Goal: Transaction & Acquisition: Download file/media

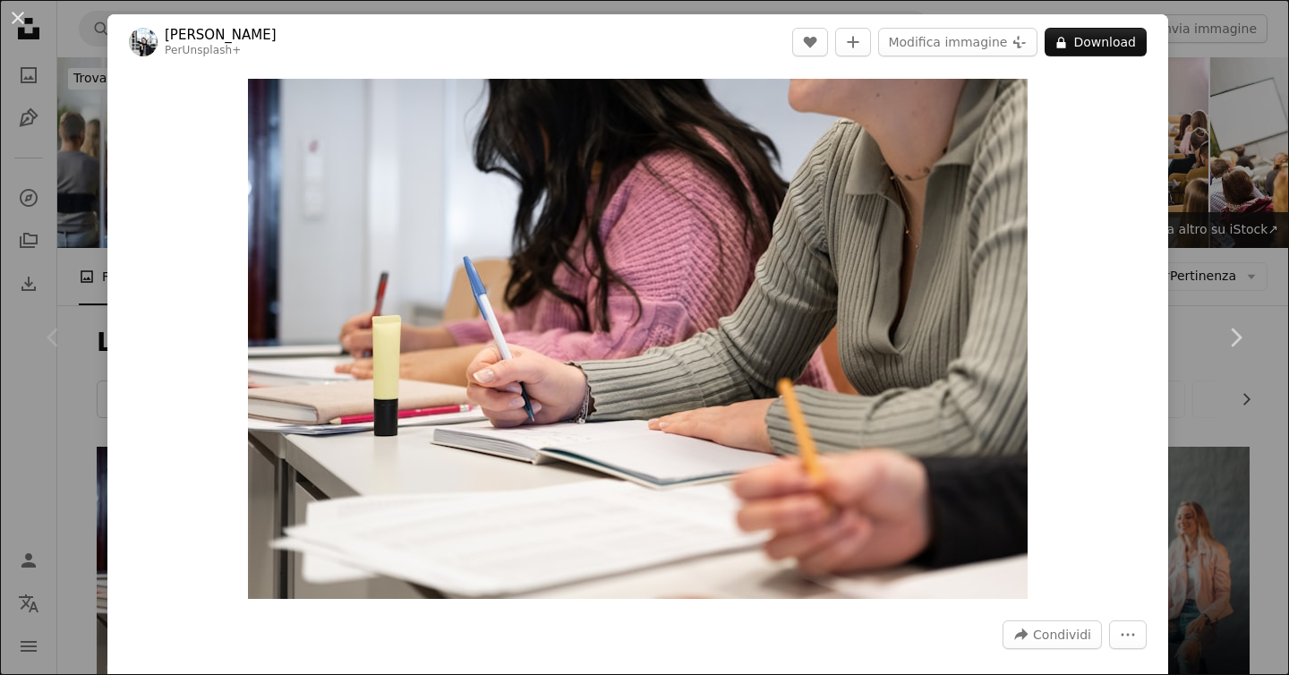
scroll to position [203, 0]
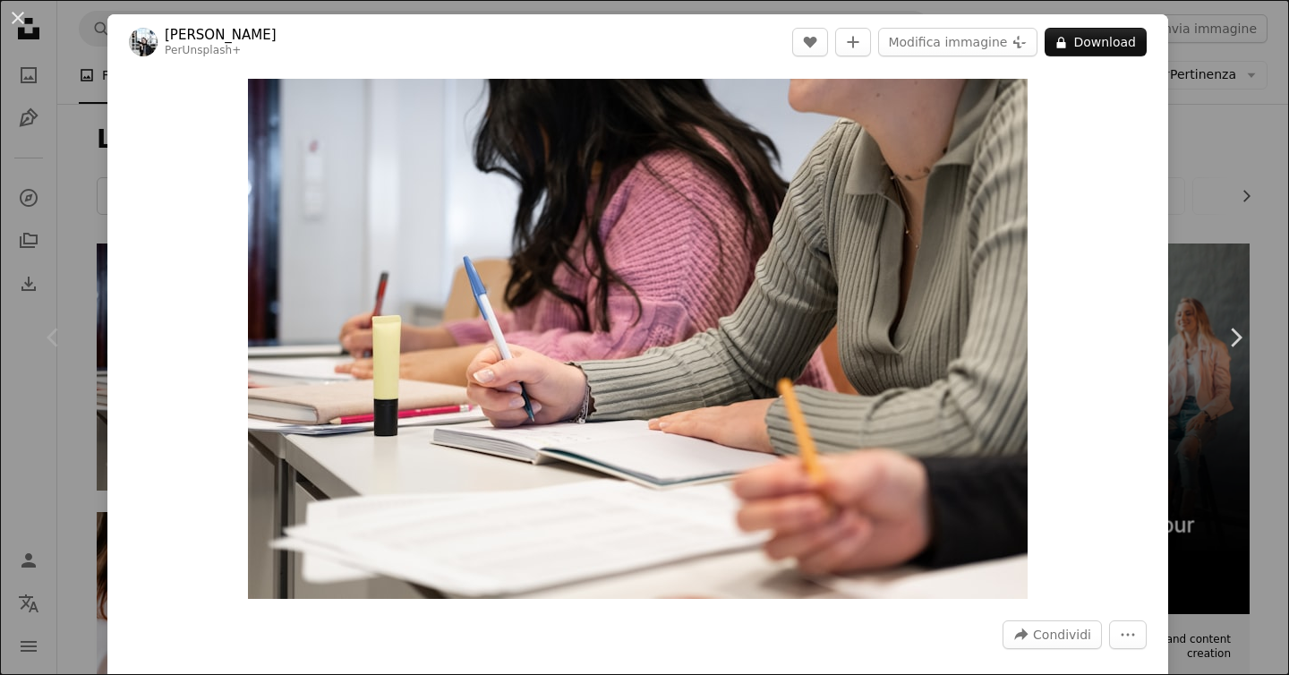
click at [1104, 40] on button "A lock Download" at bounding box center [1096, 42] width 102 height 29
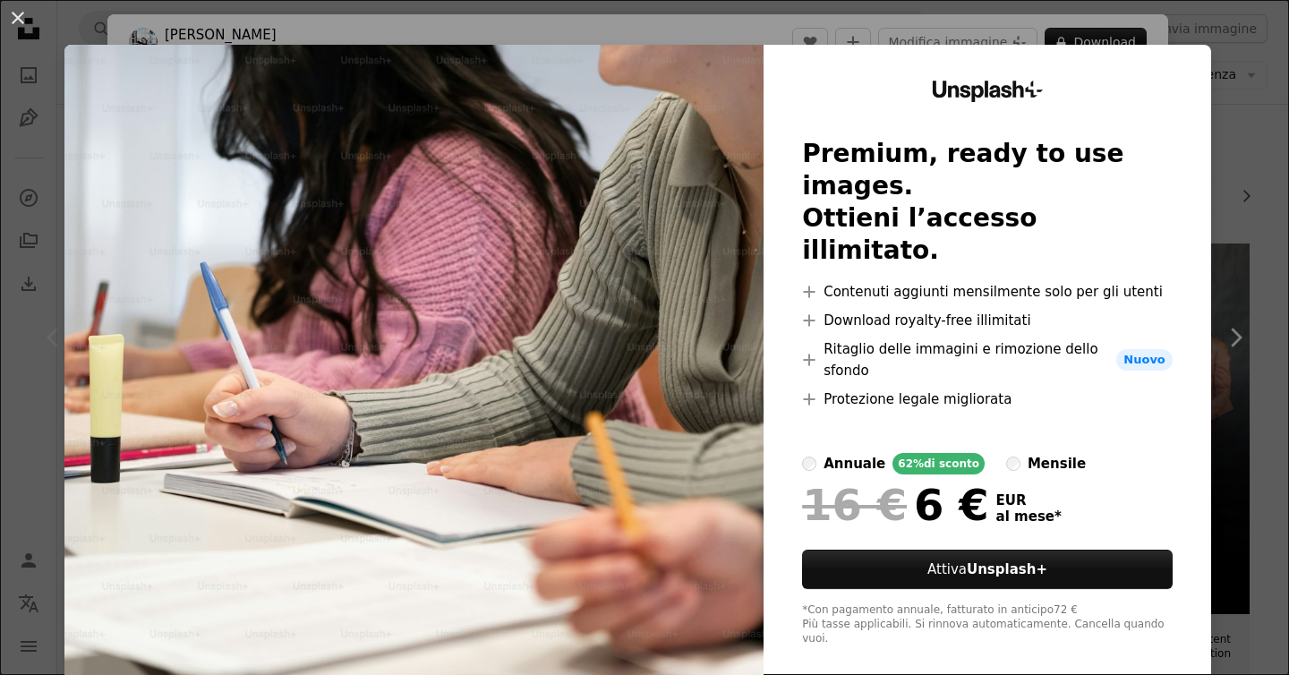
click at [1211, 107] on div "Unsplash+ Premium, ready to use images. Ottieni l’accesso illimitato. A plus si…" at bounding box center [988, 363] width 448 height 637
click at [1255, 125] on div "An X shape Unsplash+ Premium, ready to use images. Ottieni l’accesso illimitato…" at bounding box center [644, 337] width 1289 height 675
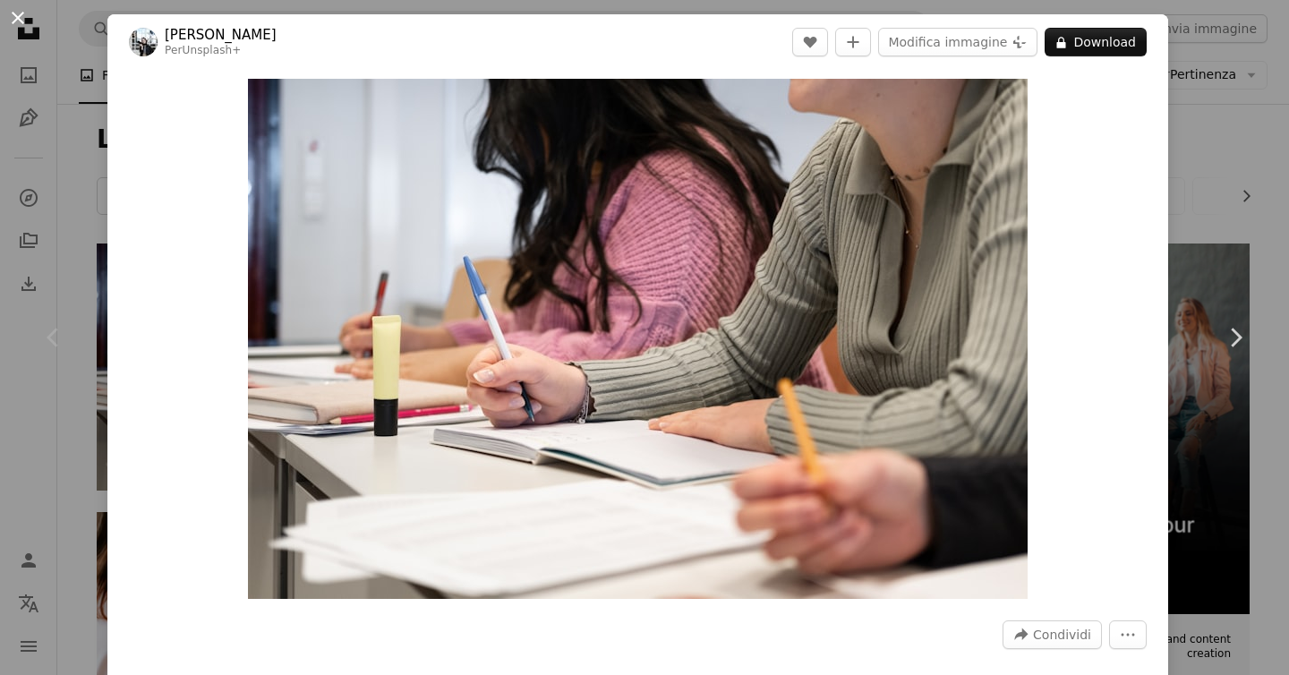
click at [20, 21] on button "An X shape" at bounding box center [17, 17] width 21 height 21
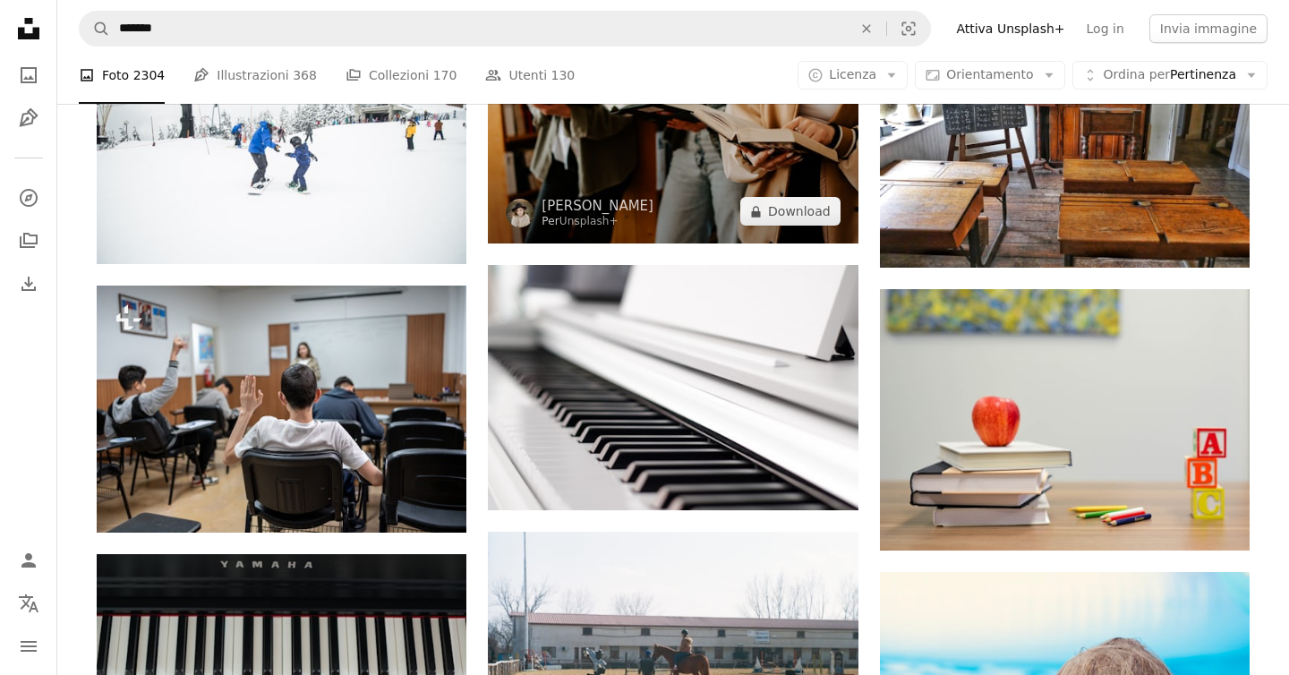
scroll to position [1197, 0]
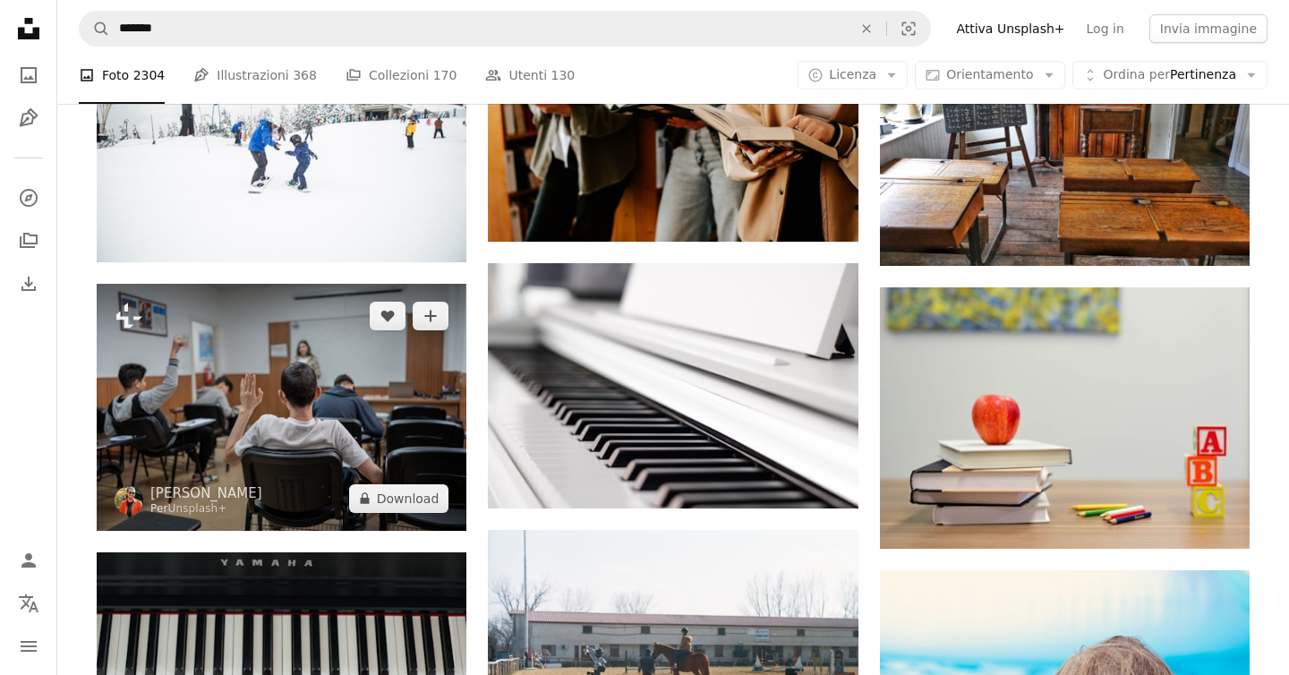
click at [324, 415] on img at bounding box center [282, 407] width 370 height 246
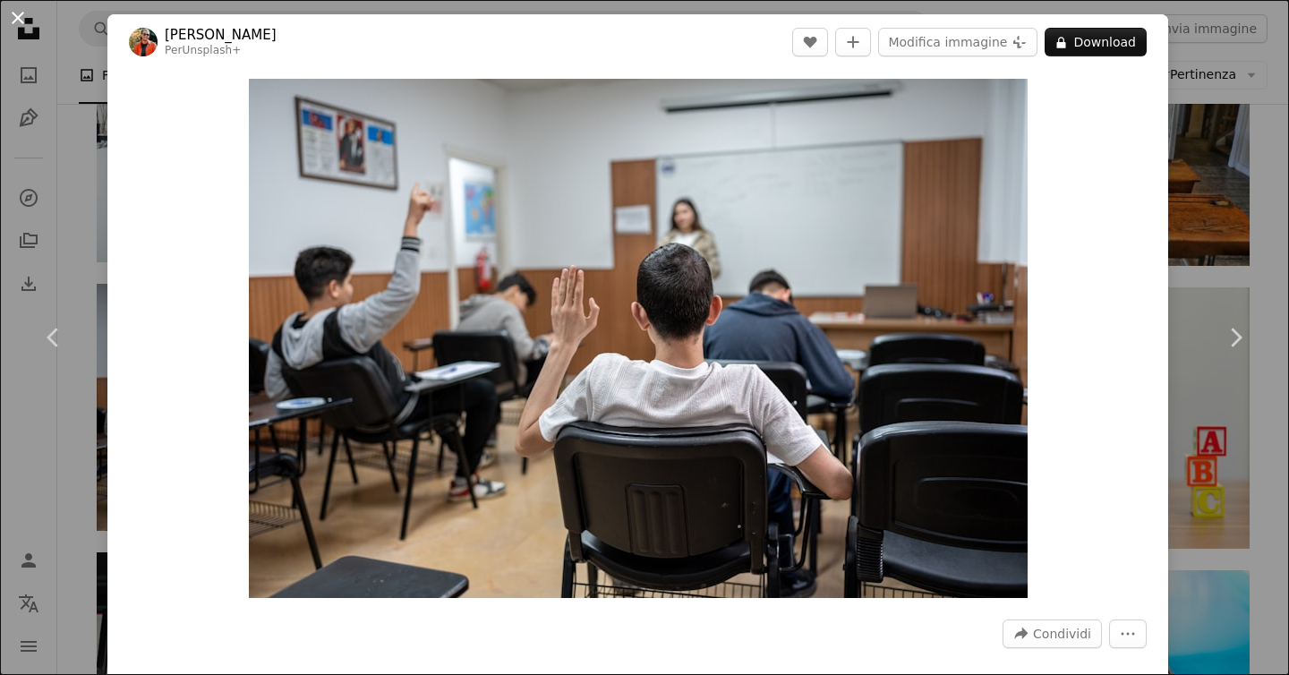
click at [20, 14] on button "An X shape" at bounding box center [17, 17] width 21 height 21
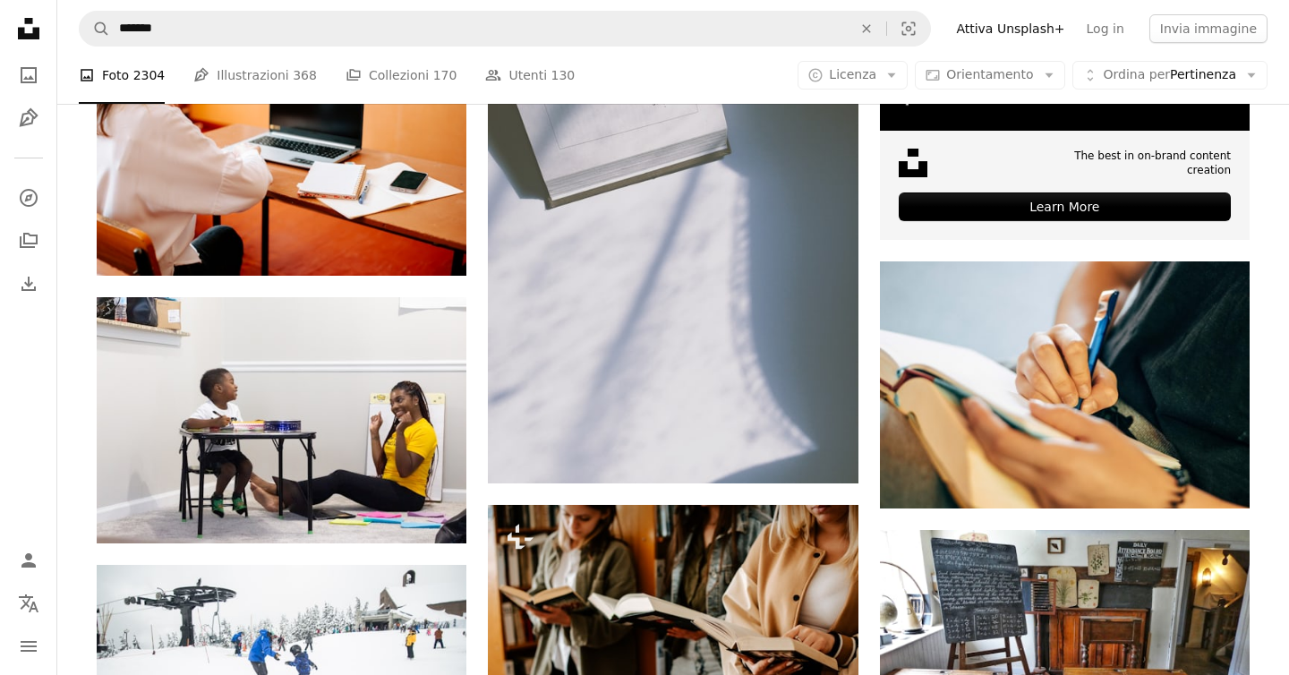
scroll to position [678, 0]
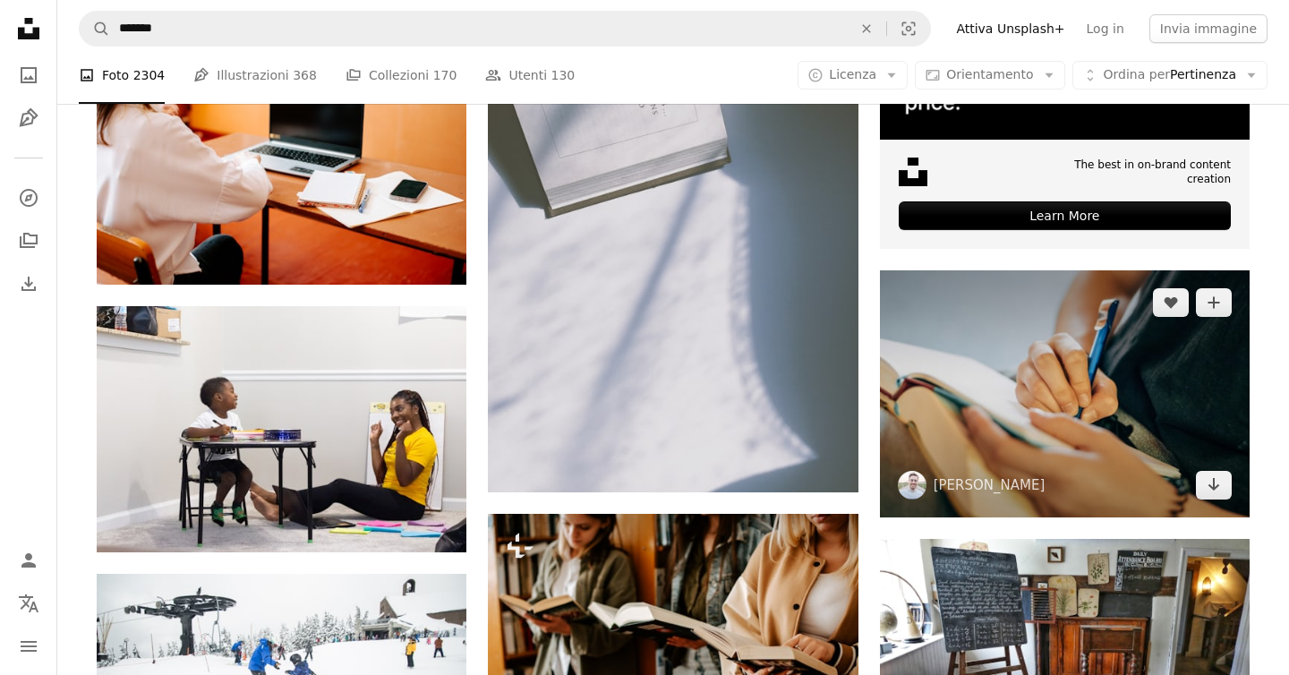
click at [1035, 303] on img at bounding box center [1065, 393] width 370 height 246
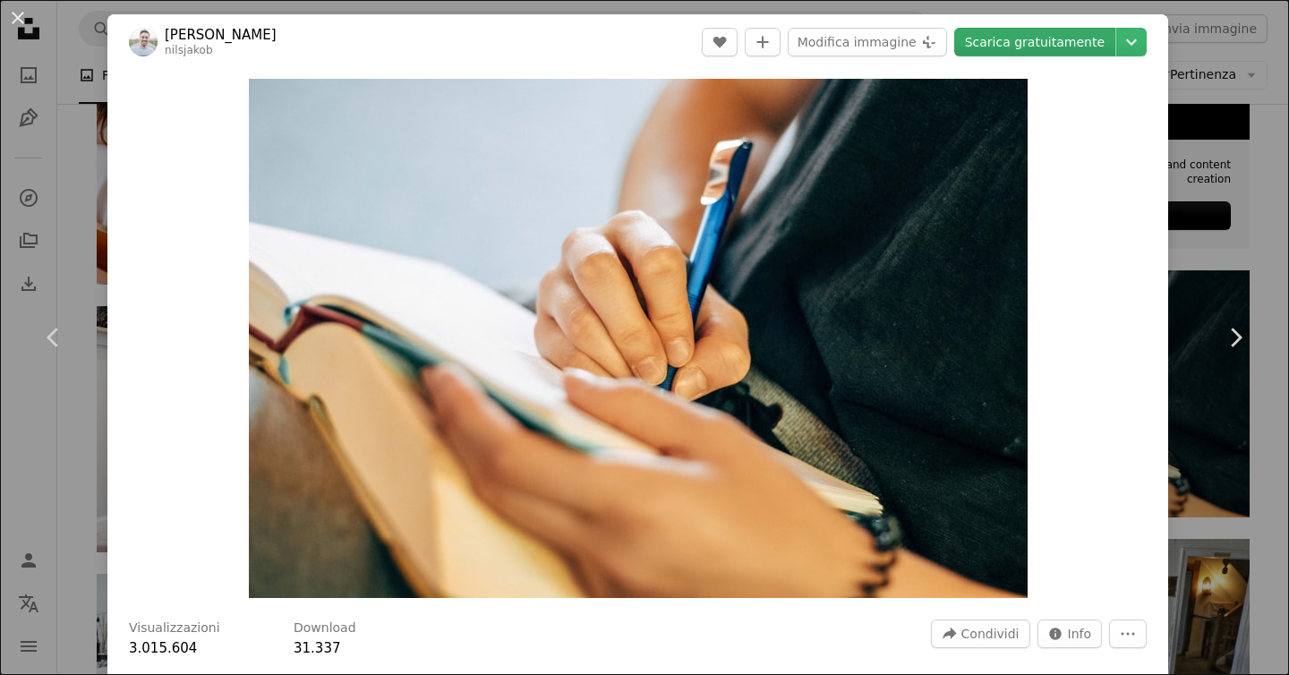
click at [1078, 48] on link "Scarica gratuitamente" at bounding box center [1034, 42] width 161 height 29
